Goal: Check status: Check status

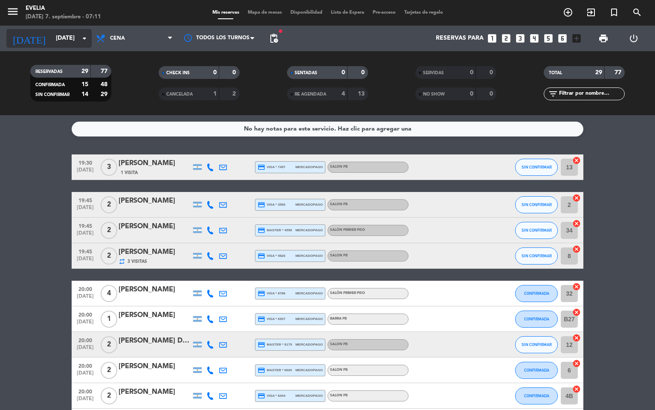
click at [82, 40] on icon "arrow_drop_down" at bounding box center [84, 38] width 10 height 10
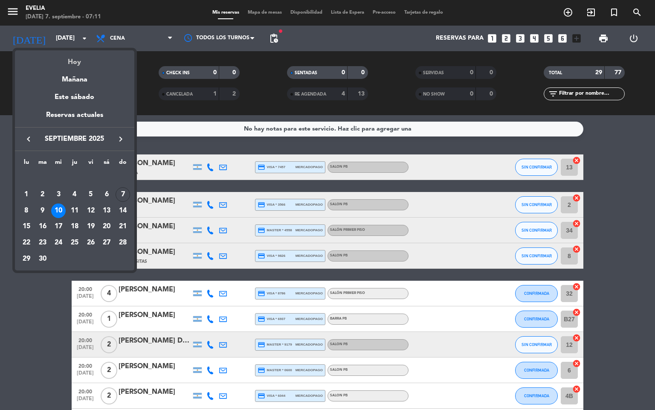
click at [80, 56] on div "Hoy" at bounding box center [74, 58] width 119 height 17
type input "[DATE]"
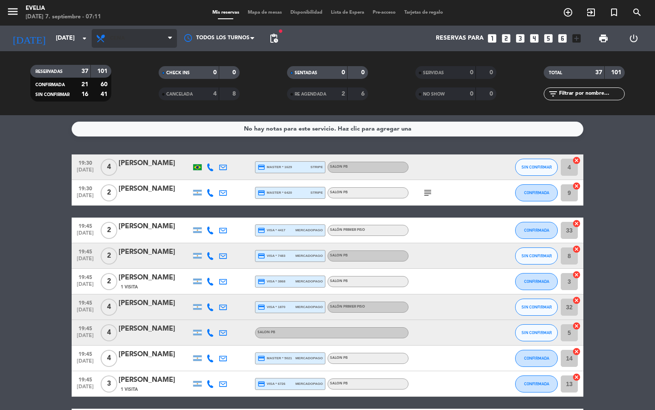
click at [115, 38] on span "Cena" at bounding box center [117, 38] width 15 height 6
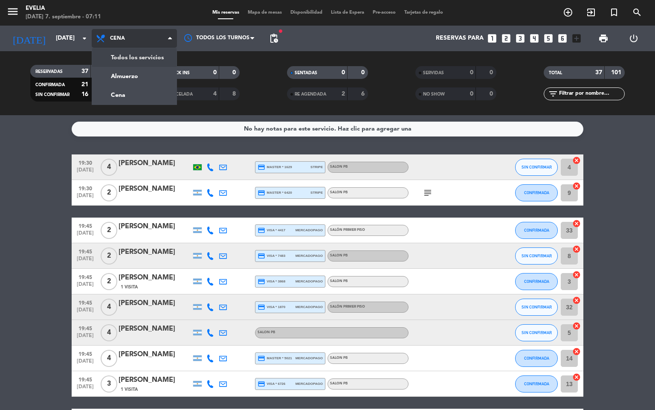
click at [117, 55] on div "menu [PERSON_NAME][DATE] 7. septiembre - 07:11 Mis reservas Mapa de mesas Dispo…" at bounding box center [327, 57] width 655 height 115
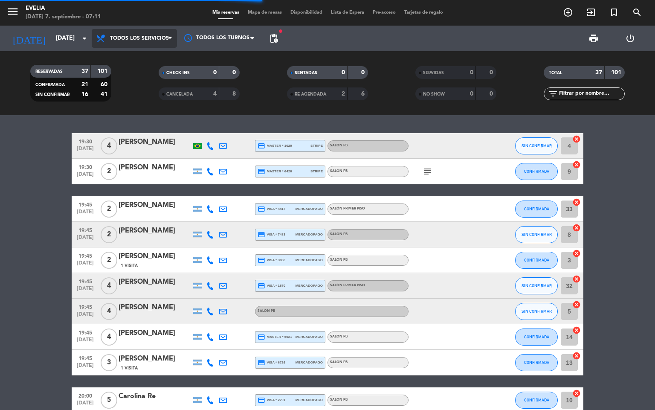
click at [122, 37] on span "Todos los servicios" at bounding box center [139, 38] width 59 height 6
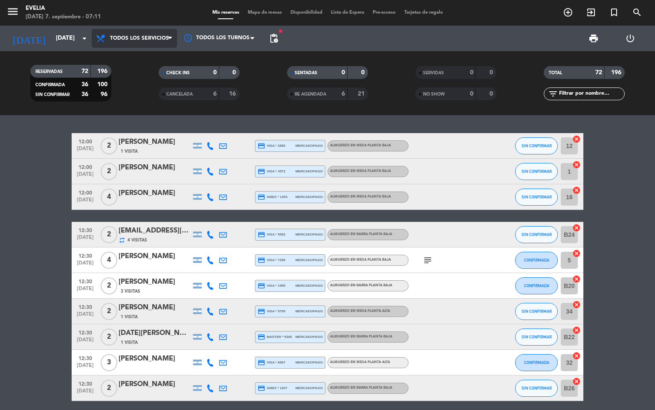
click at [136, 39] on span "Todos los servicios" at bounding box center [139, 38] width 59 height 6
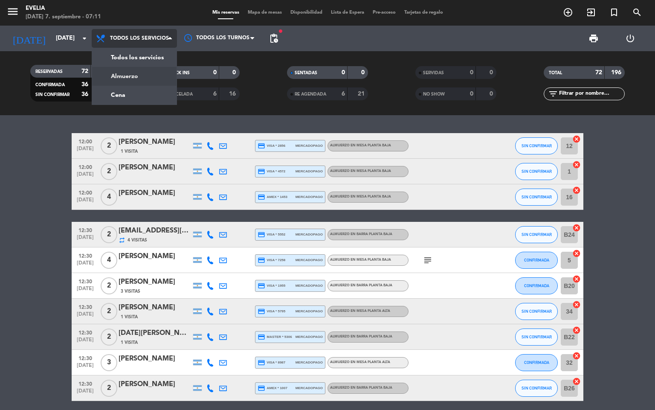
click at [133, 69] on div "menu [PERSON_NAME][DATE] 7. septiembre - 07:11 Mis reservas Mapa de mesas Dispo…" at bounding box center [327, 57] width 655 height 115
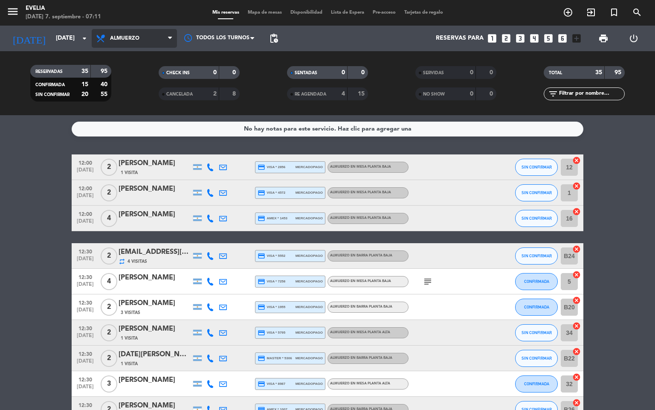
click at [126, 38] on span "Almuerzo" at bounding box center [124, 38] width 29 height 6
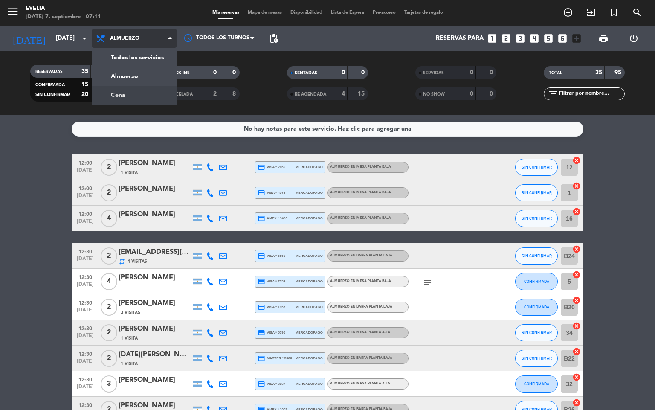
click at [124, 90] on div "menu [PERSON_NAME][DATE] 7. septiembre - 07:11 Mis reservas Mapa de mesas Dispo…" at bounding box center [327, 57] width 655 height 115
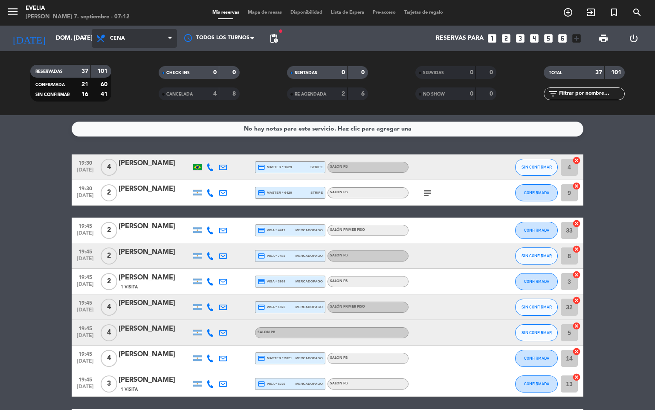
click at [119, 37] on span "Cena" at bounding box center [117, 38] width 15 height 6
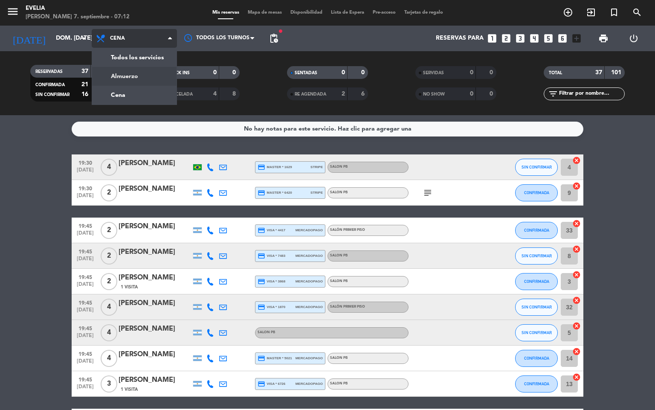
click at [128, 73] on div "menu Evelia domingo 7. septiembre - 07:12 Mis reservas Mapa de mesas Disponibil…" at bounding box center [327, 57] width 655 height 115
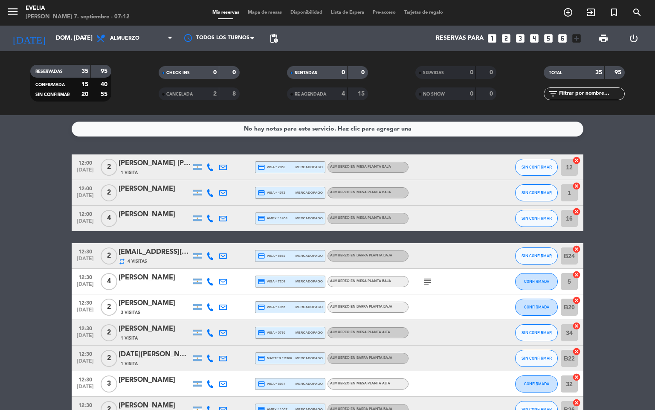
click at [127, 34] on span "Almuerzo" at bounding box center [134, 38] width 85 height 19
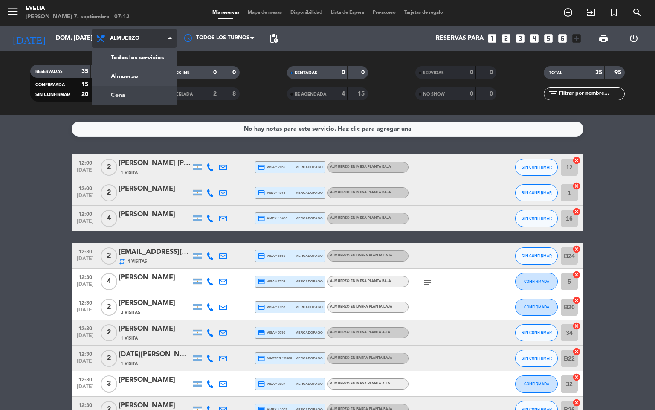
click at [132, 90] on div "menu Evelia domingo 7. septiembre - 07:12 Mis reservas Mapa de mesas Disponibil…" at bounding box center [327, 57] width 655 height 115
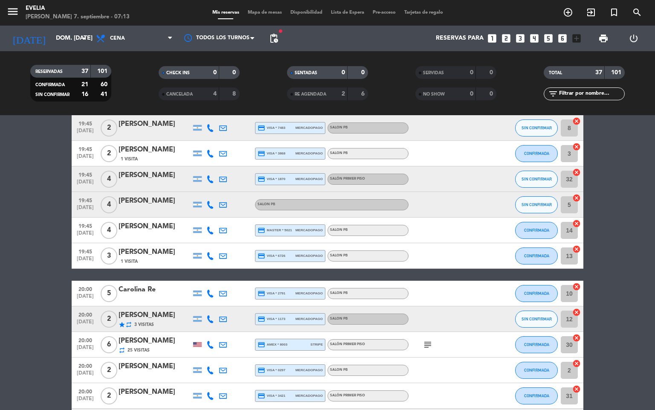
scroll to position [64, 0]
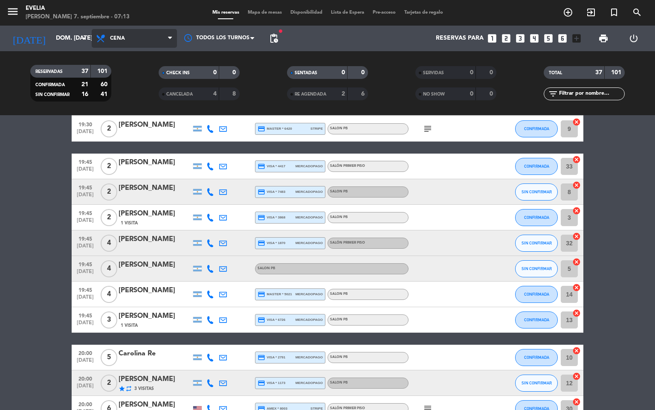
click at [123, 40] on span "Cena" at bounding box center [117, 38] width 15 height 6
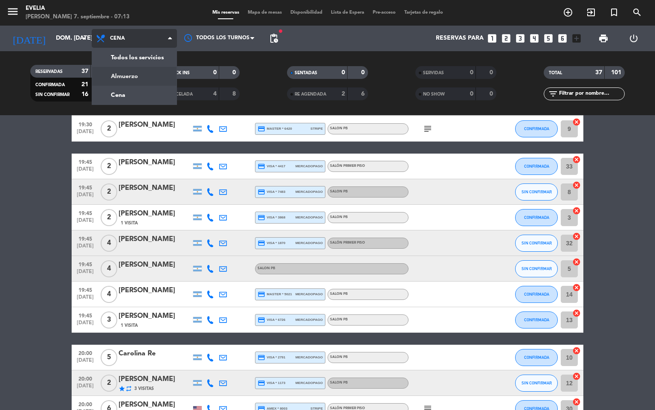
click at [124, 80] on div "menu Evelia domingo 7. septiembre - 07:13 Mis reservas Mapa de mesas Disponibil…" at bounding box center [327, 57] width 655 height 115
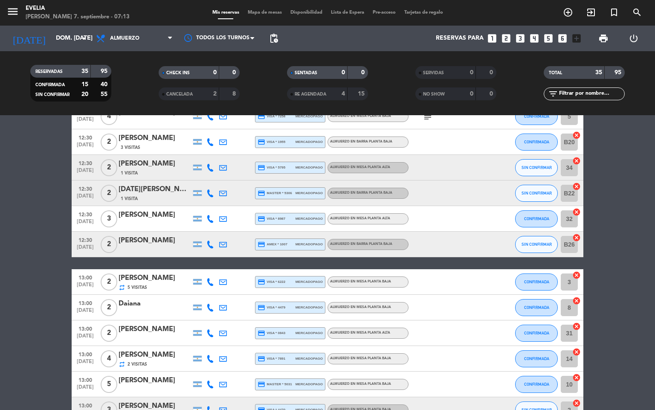
scroll to position [192, 0]
